Goal: Task Accomplishment & Management: Complete application form

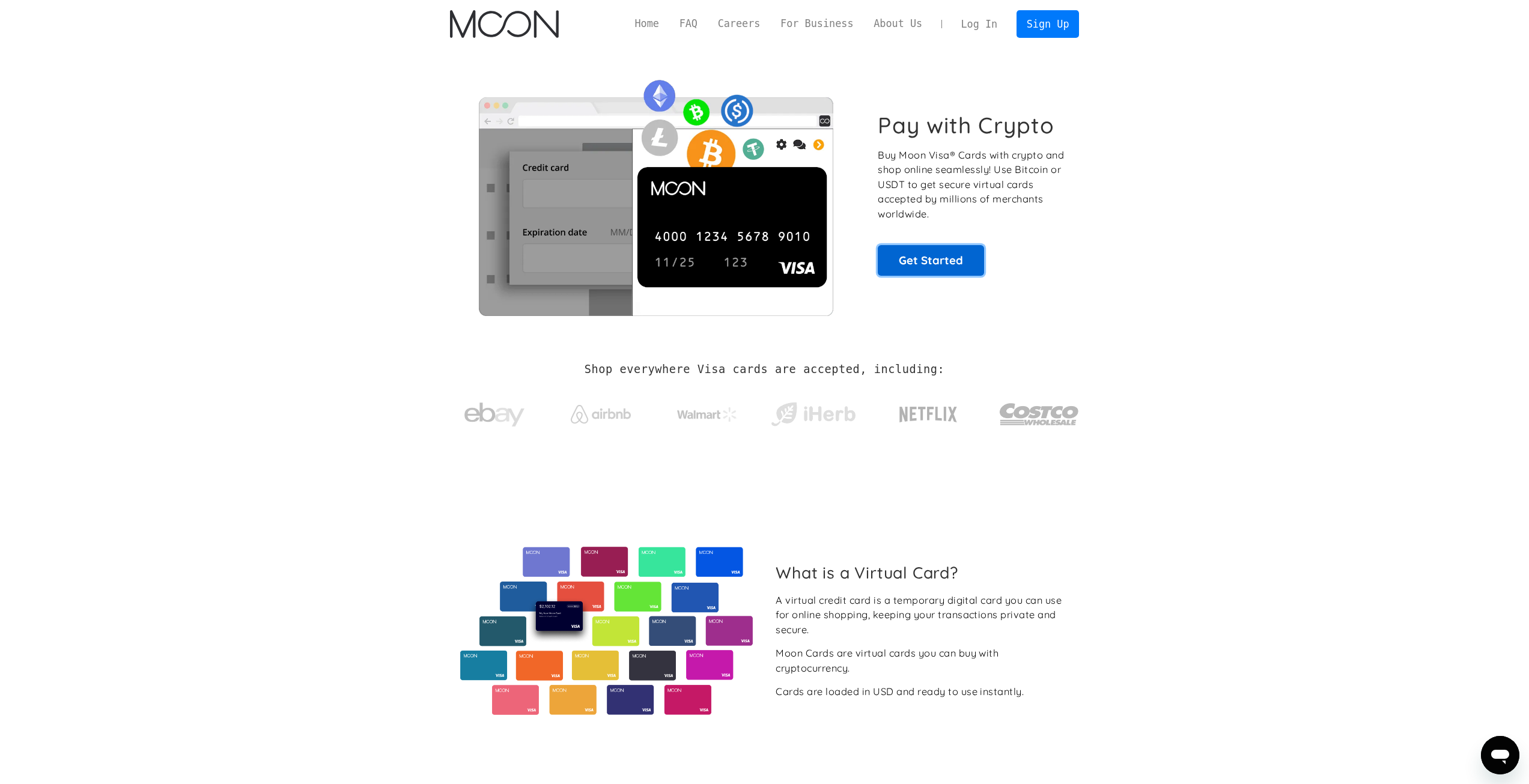
click at [941, 258] on link "Get Started" at bounding box center [930, 260] width 106 height 30
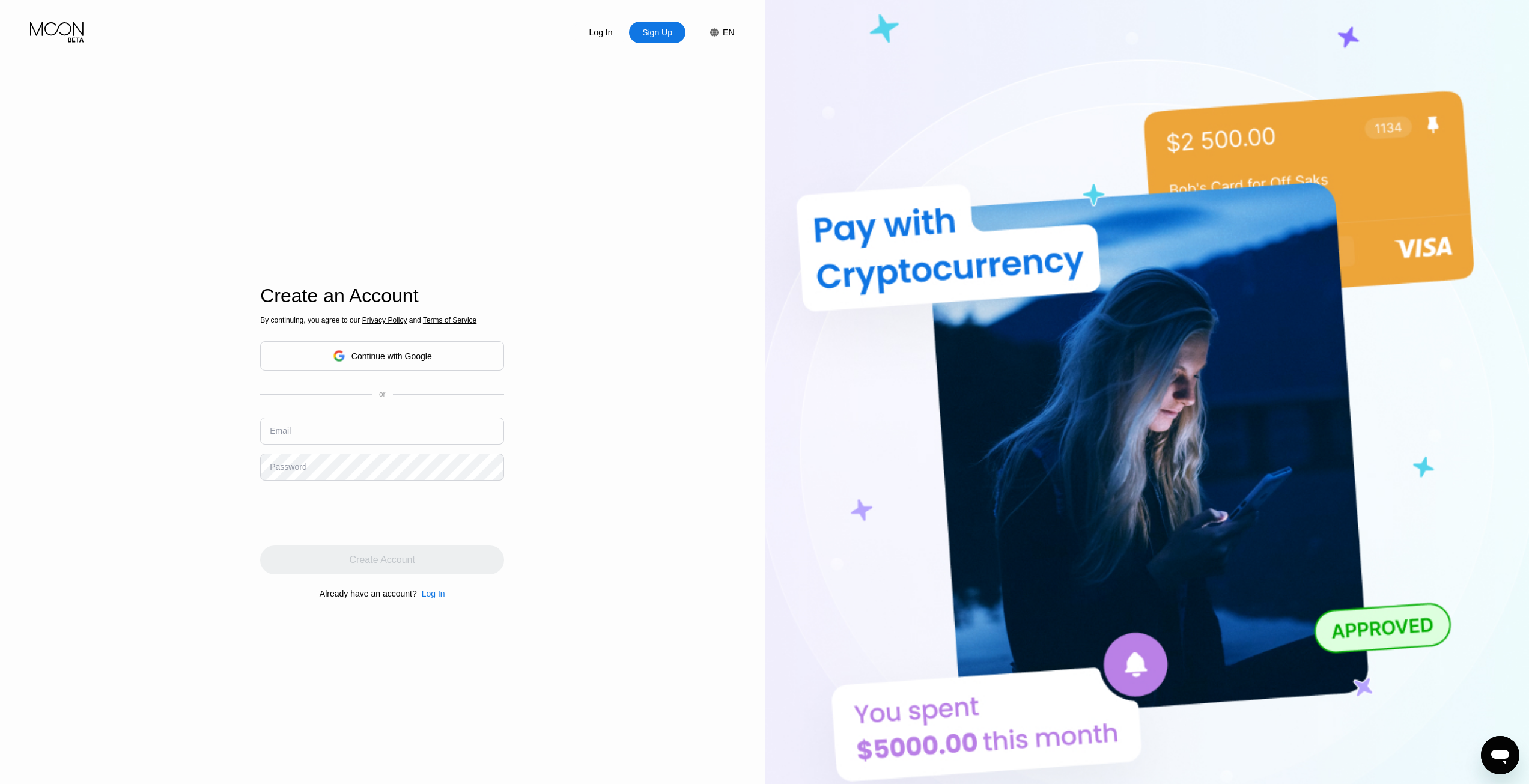
click at [367, 429] on input "text" at bounding box center [382, 430] width 244 height 27
click at [347, 431] on input "text" at bounding box center [382, 430] width 244 height 27
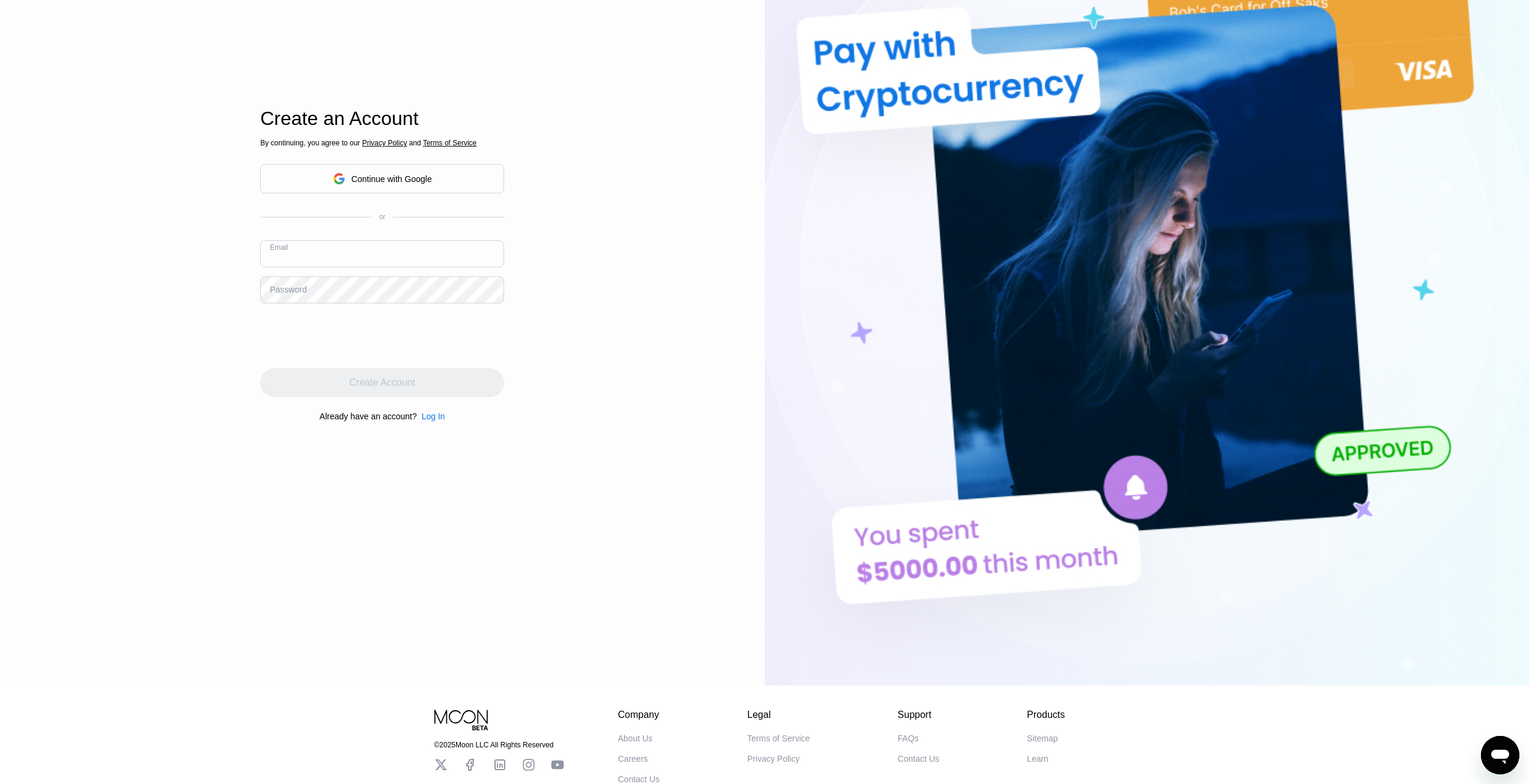
scroll to position [180, 0]
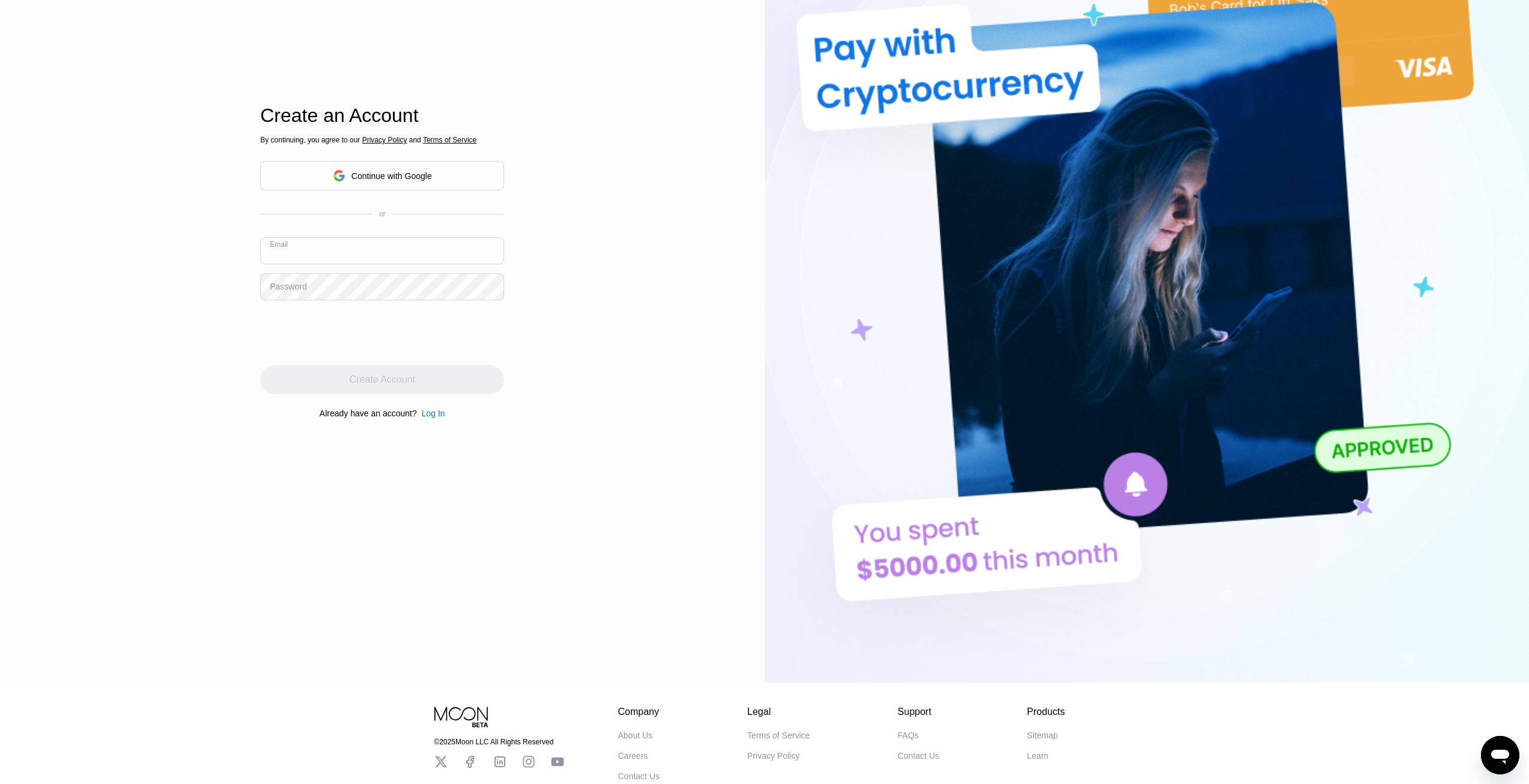
click at [334, 253] on input "text" at bounding box center [382, 250] width 244 height 27
click at [324, 258] on input "text" at bounding box center [382, 250] width 244 height 27
click at [324, 253] on input "text" at bounding box center [382, 250] width 244 height 27
paste input "dosjek@rambler.ru"
type input "dosjek@rambler.ru"
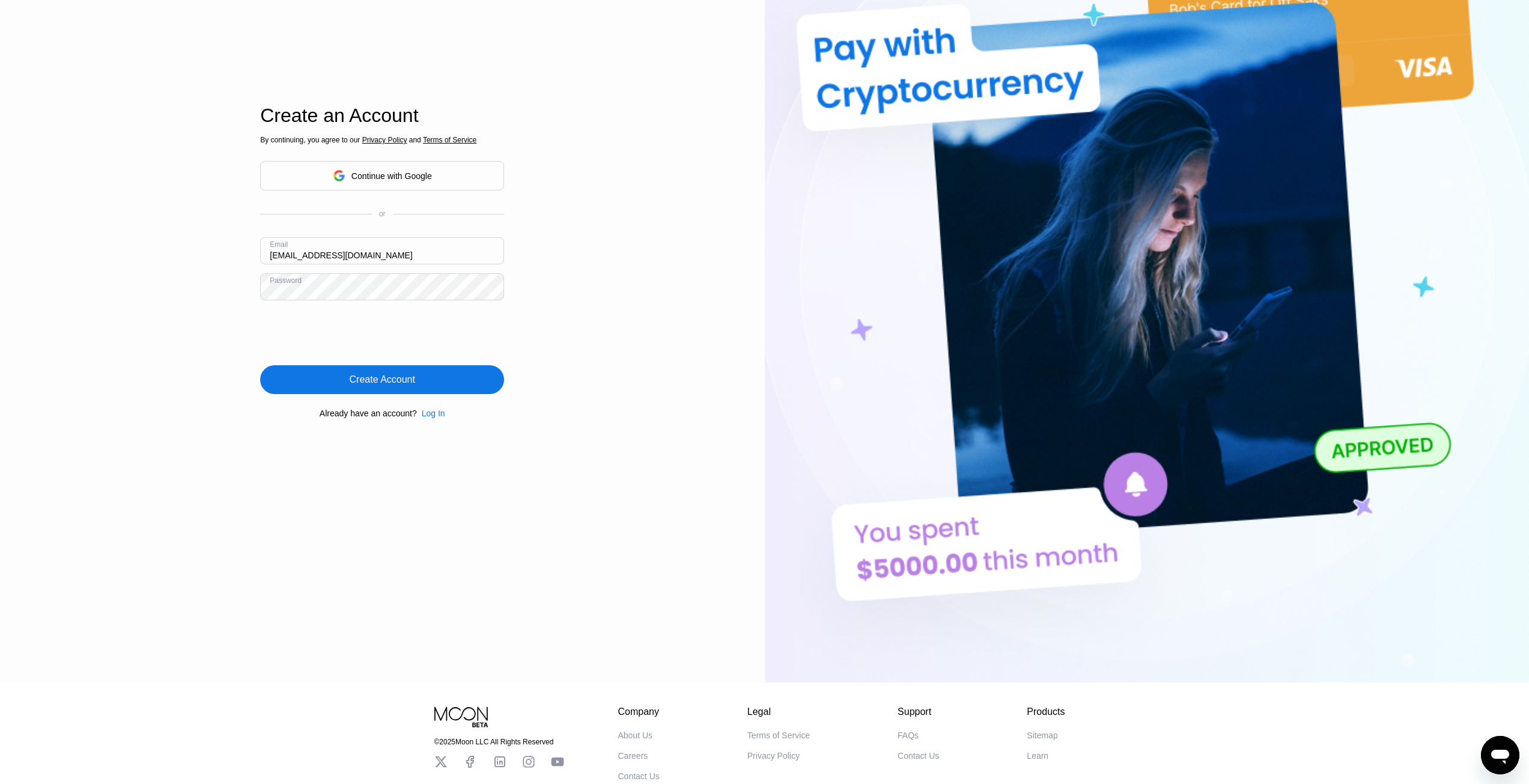
click at [386, 378] on div "Create Account" at bounding box center [382, 379] width 66 height 12
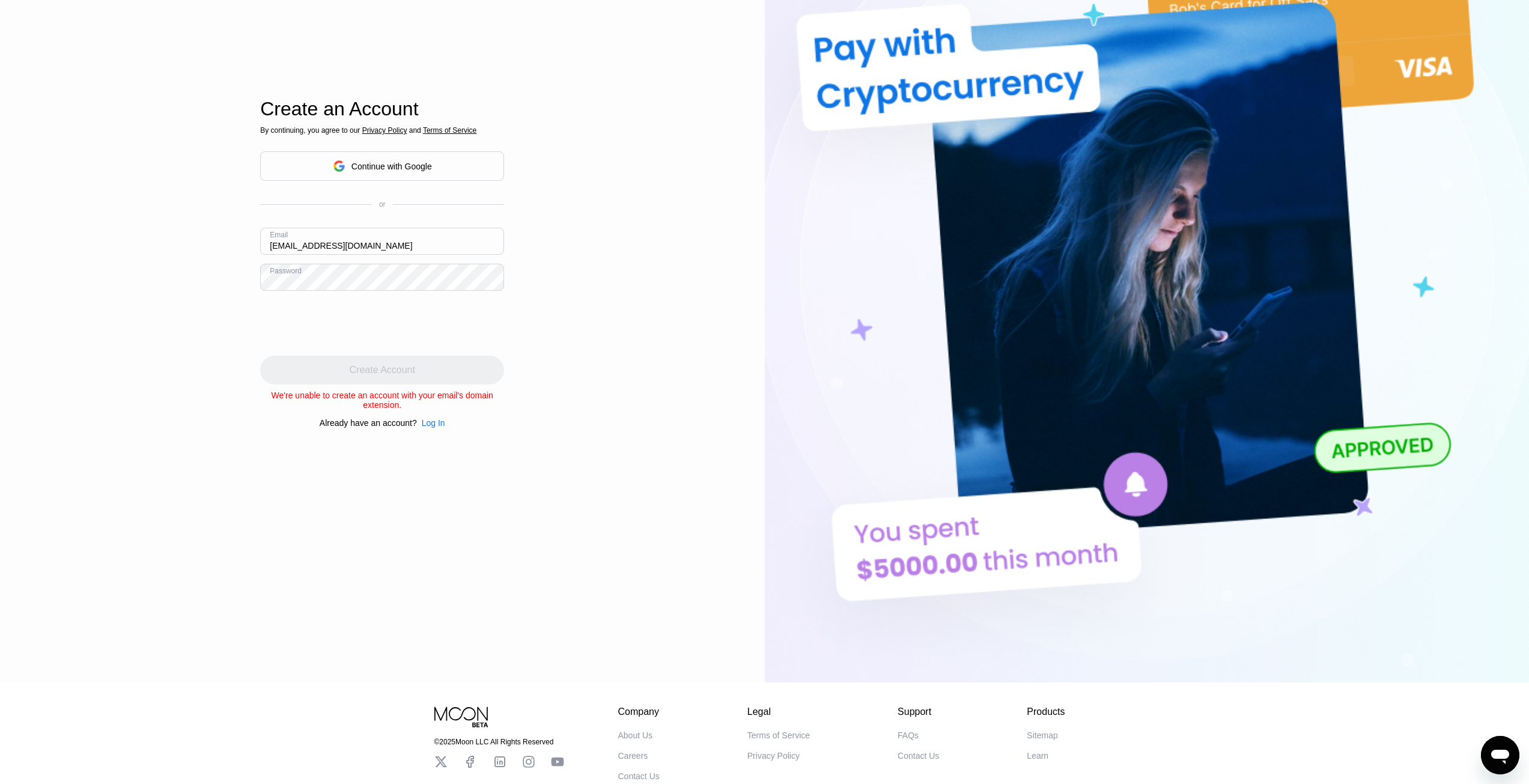
drag, startPoint x: 362, startPoint y: 243, endPoint x: 252, endPoint y: 241, distance: 110.0
click at [252, 241] on div "Log In Sign Up EN Language English Save Create an Account By continuing, you ag…" at bounding box center [382, 251] width 765 height 862
click at [203, 277] on div "Log In Sign Up EN Language English Save Create an Account By continuing, you ag…" at bounding box center [382, 251] width 765 height 862
click at [617, 198] on div "Log In Sign Up EN Language English Save Create an Account By continuing, you ag…" at bounding box center [382, 251] width 765 height 862
